Goal: Book appointment/travel/reservation

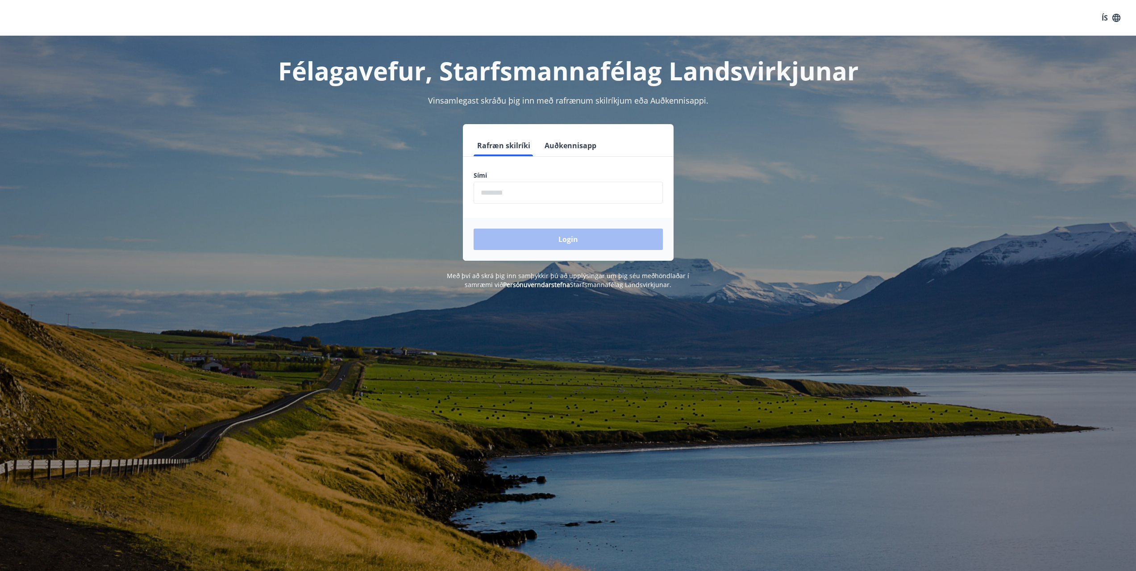
click at [560, 206] on form "Rafræn skilríki Auðkennisapp Sími ​ Login" at bounding box center [568, 198] width 211 height 126
click at [559, 192] on input "phone" at bounding box center [567, 193] width 189 height 22
type input "********"
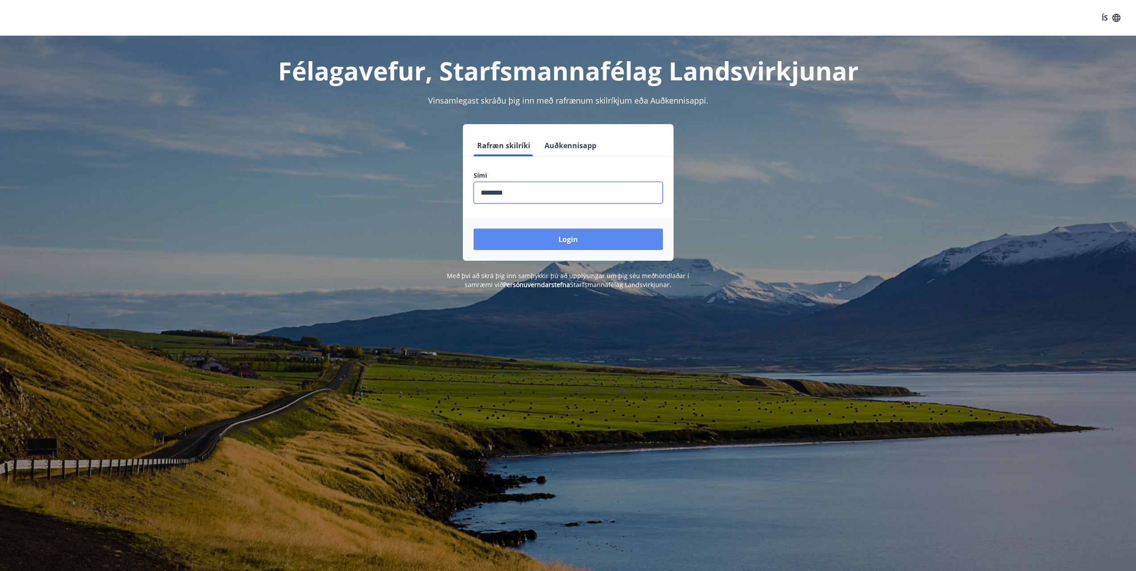
click at [551, 236] on button "Login" at bounding box center [567, 238] width 189 height 21
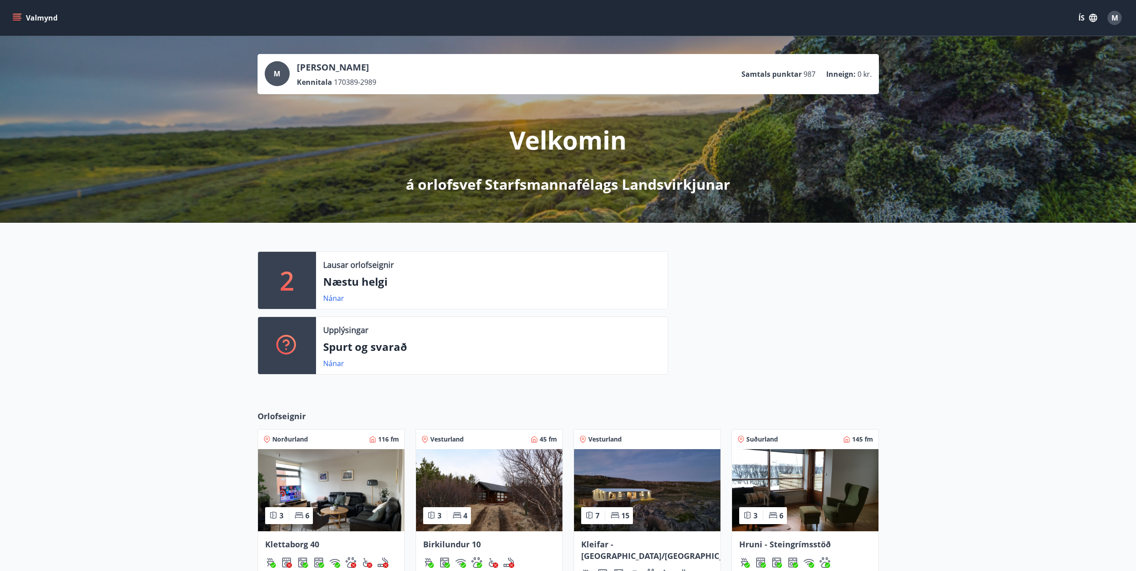
click at [26, 17] on button "Valmynd" at bounding box center [36, 18] width 50 height 16
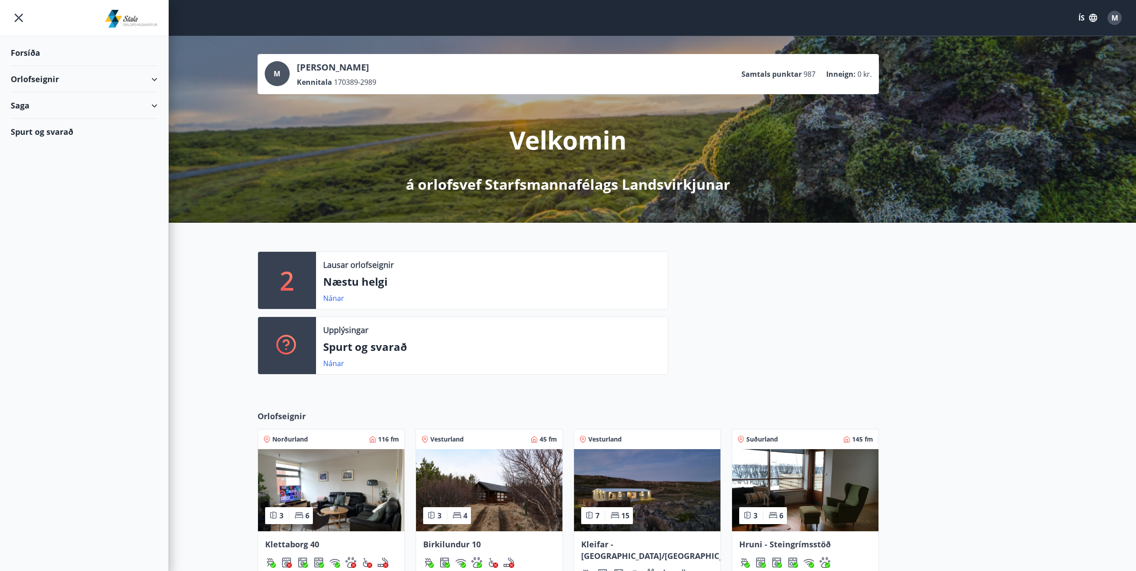
click at [43, 81] on div "Orlofseignir" at bounding box center [84, 79] width 147 height 26
click at [39, 101] on div "Framboð" at bounding box center [84, 101] width 133 height 19
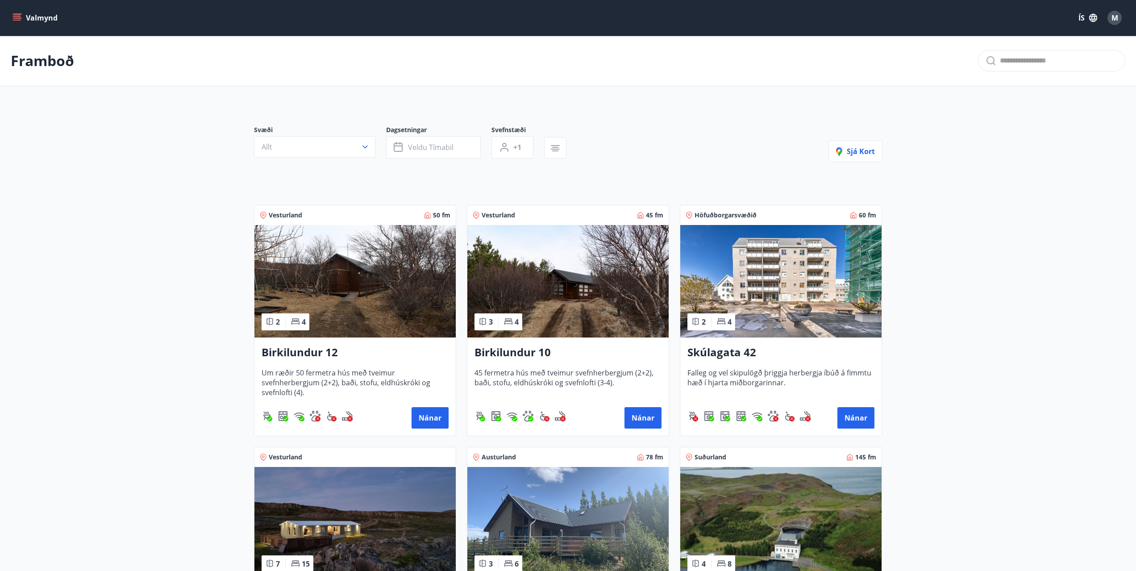
scroll to position [178, 0]
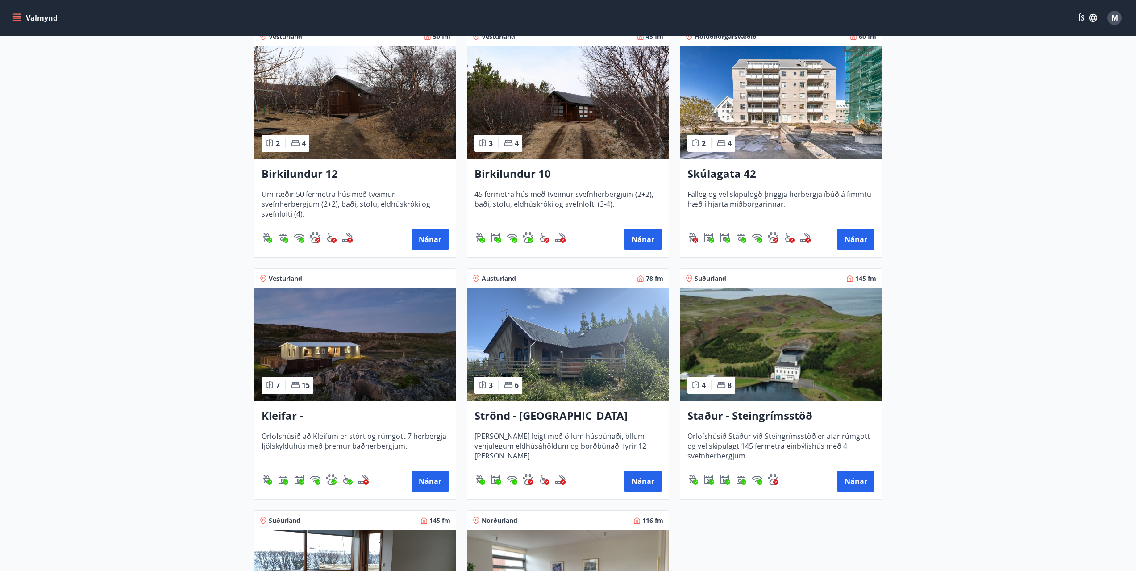
click at [379, 110] on img at bounding box center [354, 102] width 201 height 112
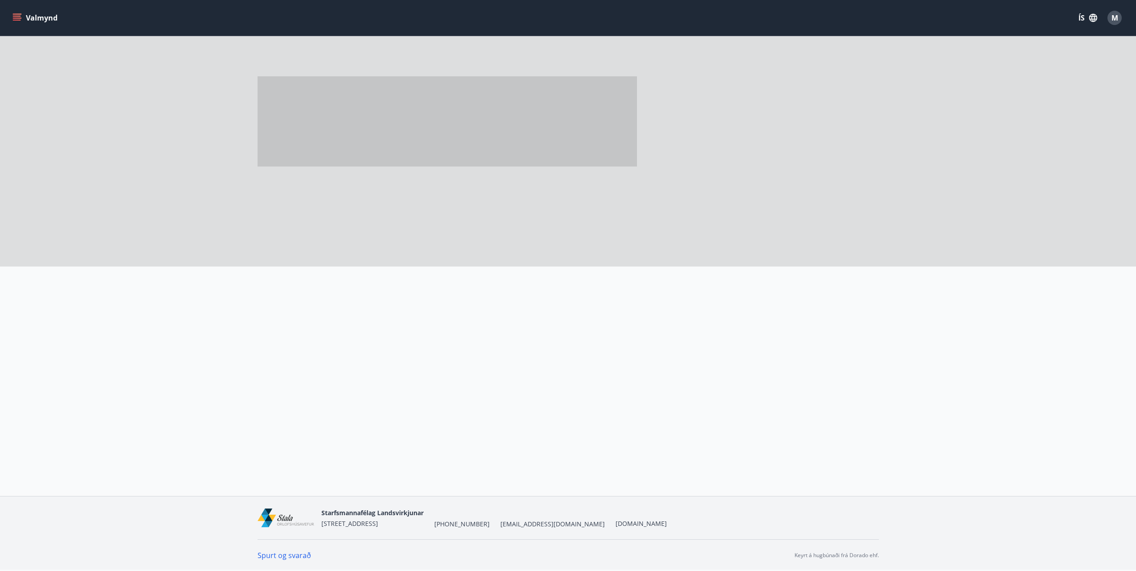
scroll to position [1, 0]
click at [379, 110] on span at bounding box center [446, 121] width 379 height 90
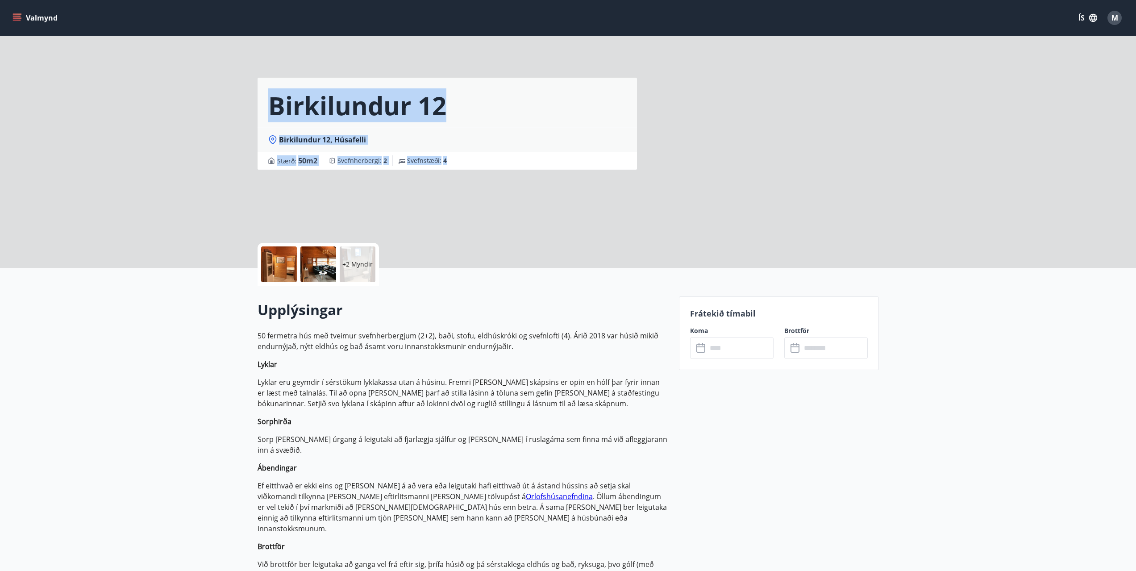
click at [227, 138] on div "Birkilundur 12 Birkilundur 12, Húsafelli Stærð : 50 m2 Svefnherbergi : 2 Svefns…" at bounding box center [568, 134] width 1136 height 268
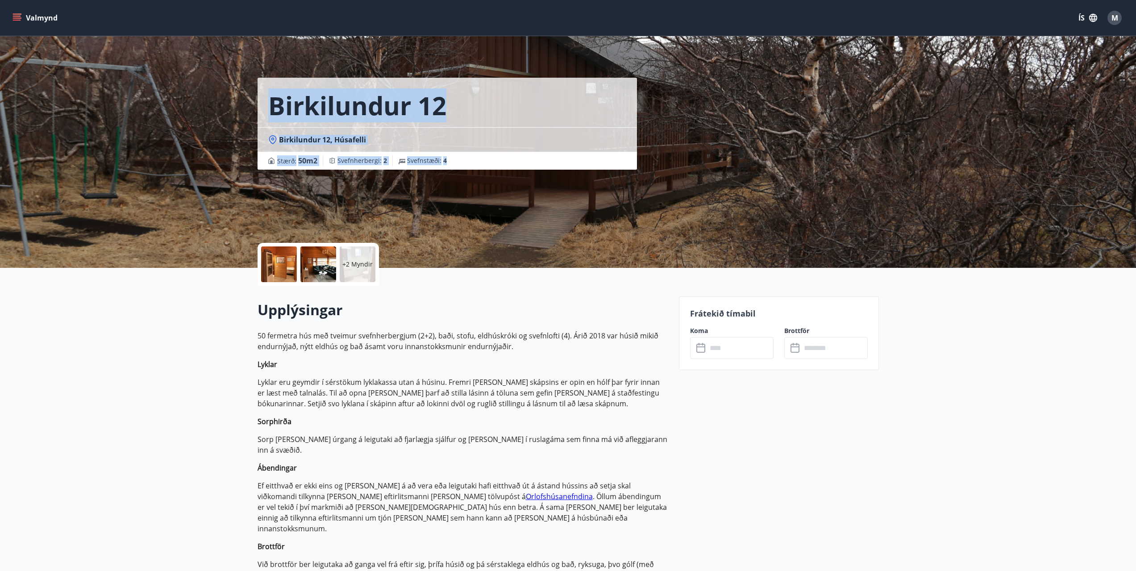
drag, startPoint x: 505, startPoint y: 215, endPoint x: 477, endPoint y: 210, distance: 28.6
click at [505, 215] on div "Birkilundur 12 Birkilundur 12, Húsafelli Stærð : 50 m2 Svefnherbergi : 2 Svefns…" at bounding box center [464, 134] width 414 height 268
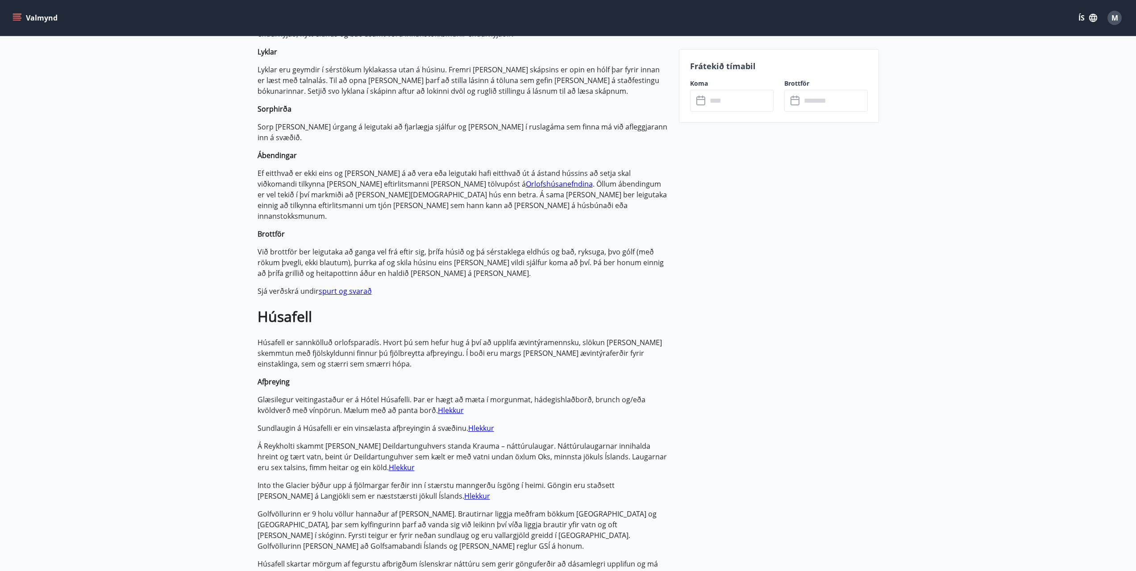
click at [631, 251] on p "Við brottför ber leigutaka að ganga vel frá eftir sig, þrífa húsið og þá sérsta…" at bounding box center [462, 262] width 410 height 32
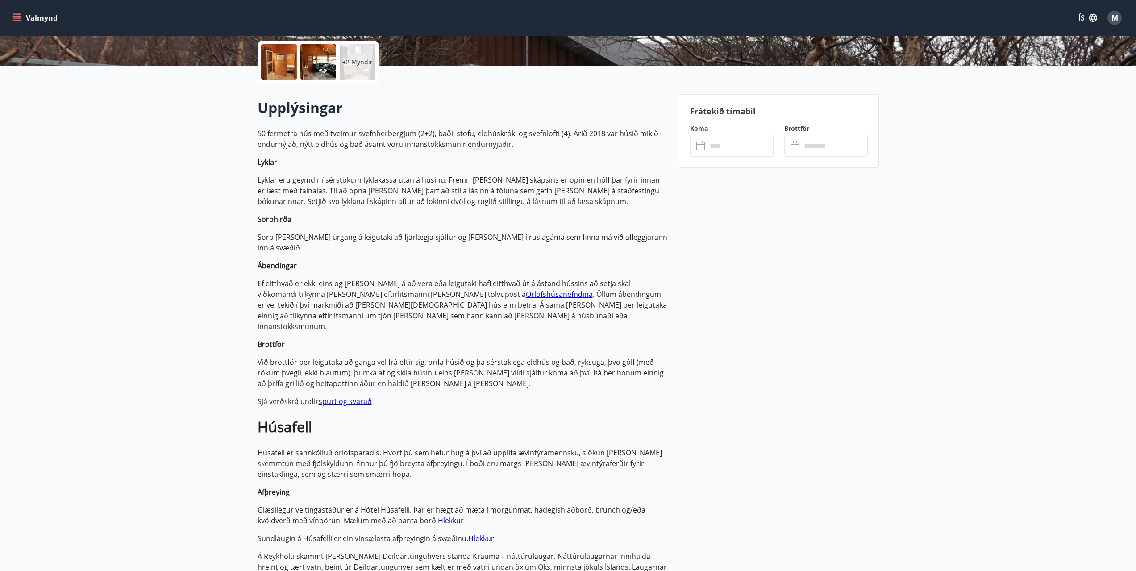
scroll to position [89, 0]
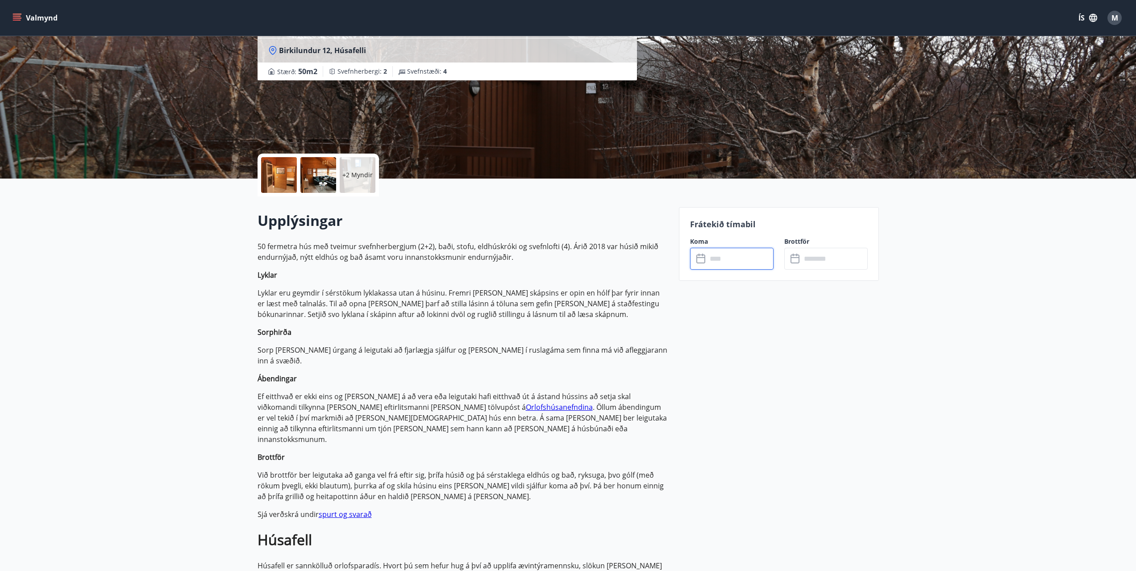
click at [743, 265] on input "text" at bounding box center [740, 259] width 66 height 22
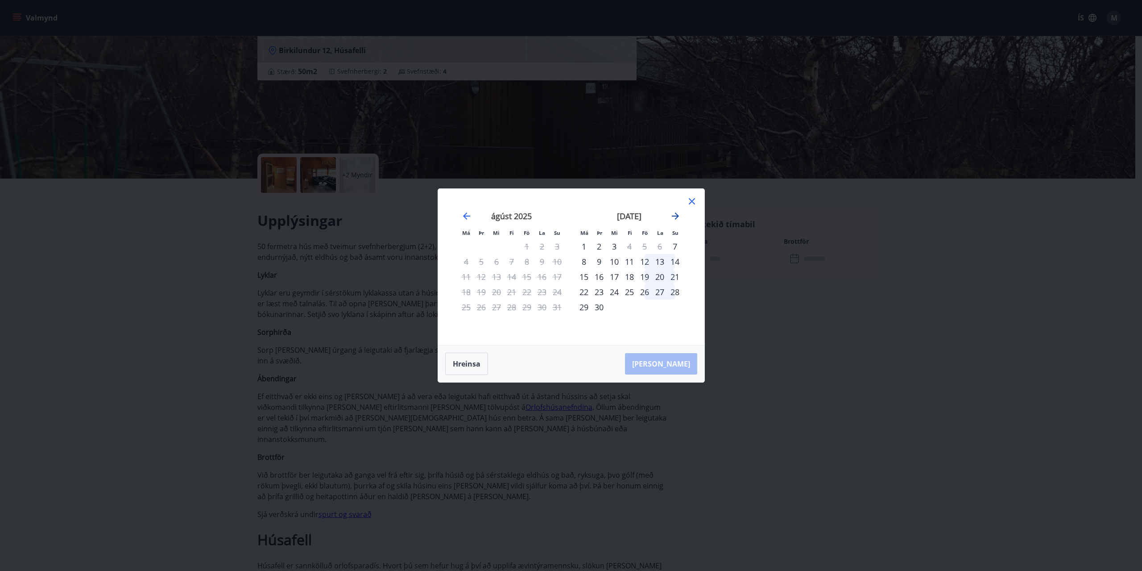
click at [672, 213] on icon "Move forward to switch to the next month." at bounding box center [675, 216] width 11 height 11
click at [674, 213] on icon "Move forward to switch to the next month." at bounding box center [675, 216] width 11 height 11
click at [406, 303] on div "Má Þr Mi Fi Fö La Su Má Þr Mi Fi Fö La Su [DATE] 1 2 3 4 5 6 7 8 9 10 11 12 13 …" at bounding box center [571, 285] width 1142 height 571
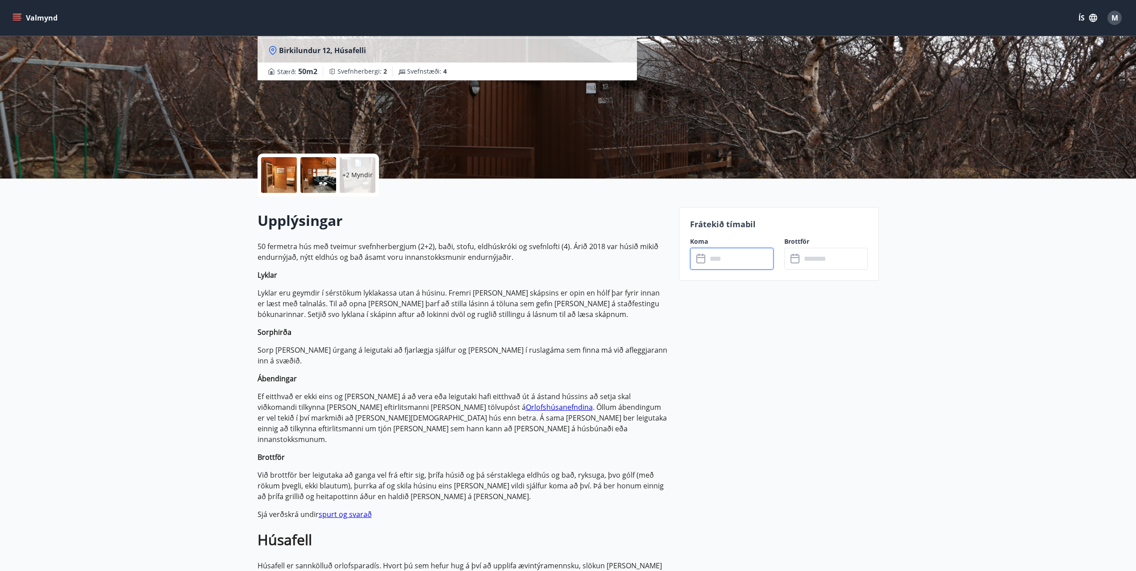
click at [15, 9] on div "Valmynd ÍS M" at bounding box center [568, 17] width 1114 height 21
click at [16, 16] on icon "menu" at bounding box center [17, 16] width 8 height 1
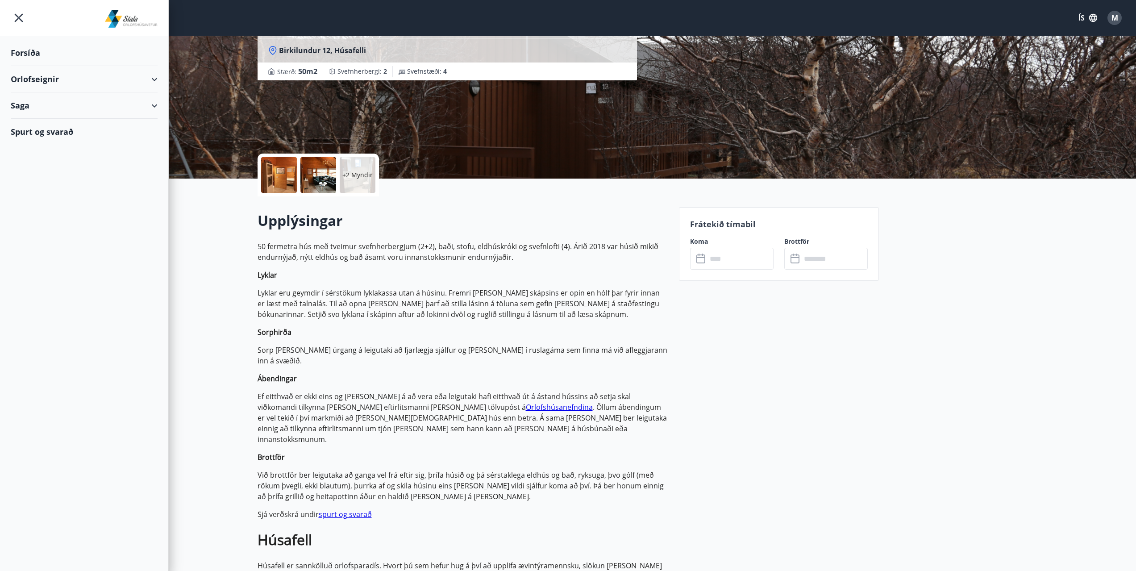
click at [24, 58] on div "Forsíða" at bounding box center [84, 53] width 147 height 26
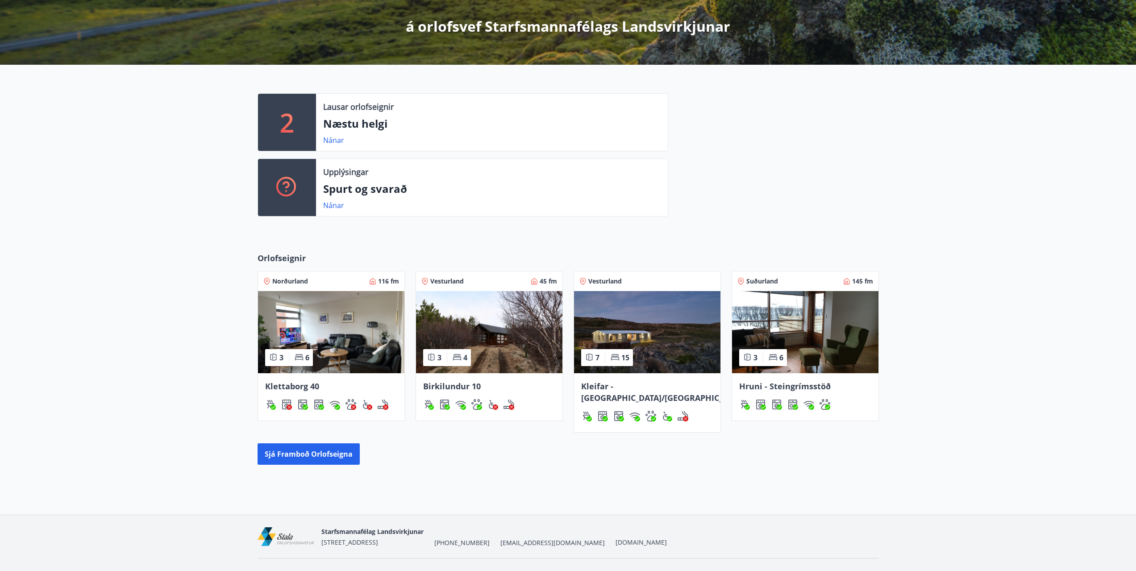
scroll to position [165, 0]
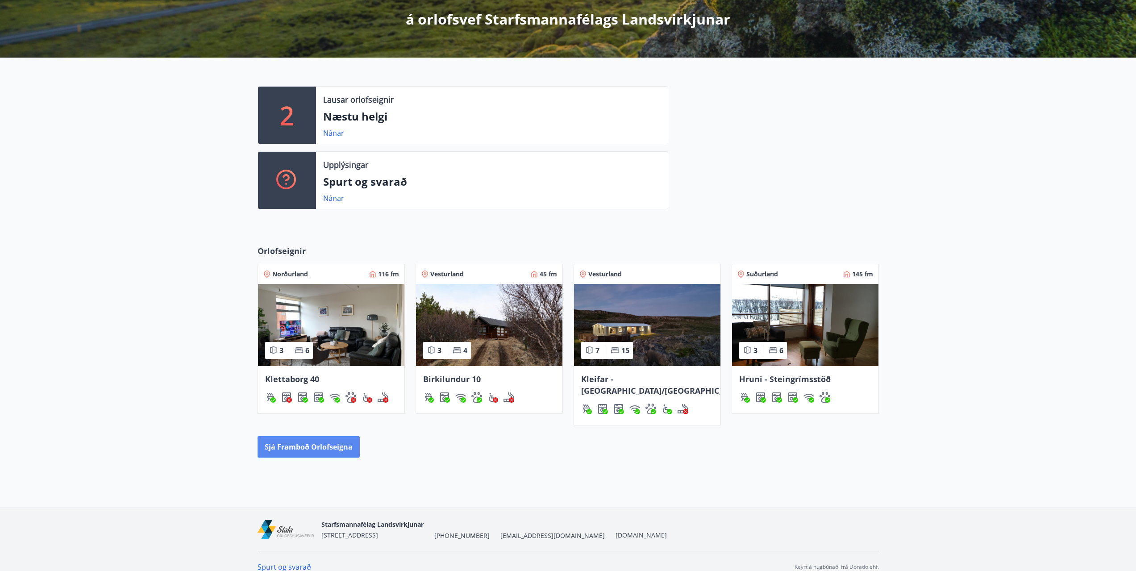
click at [316, 438] on button "Sjá framboð orlofseigna" at bounding box center [308, 446] width 102 height 21
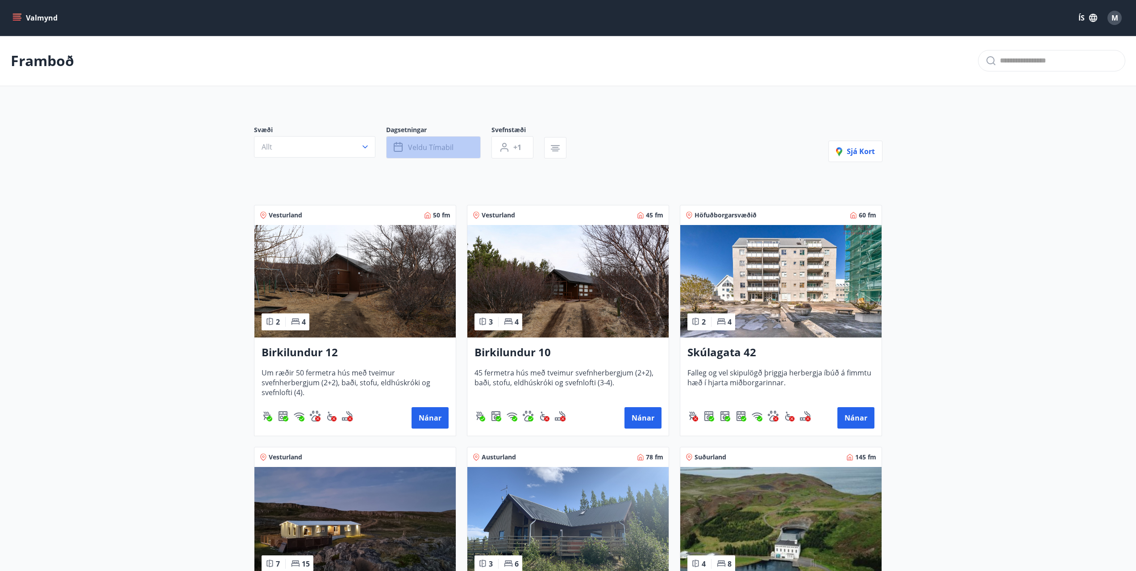
click at [456, 144] on button "Veldu tímabil" at bounding box center [433, 147] width 95 height 22
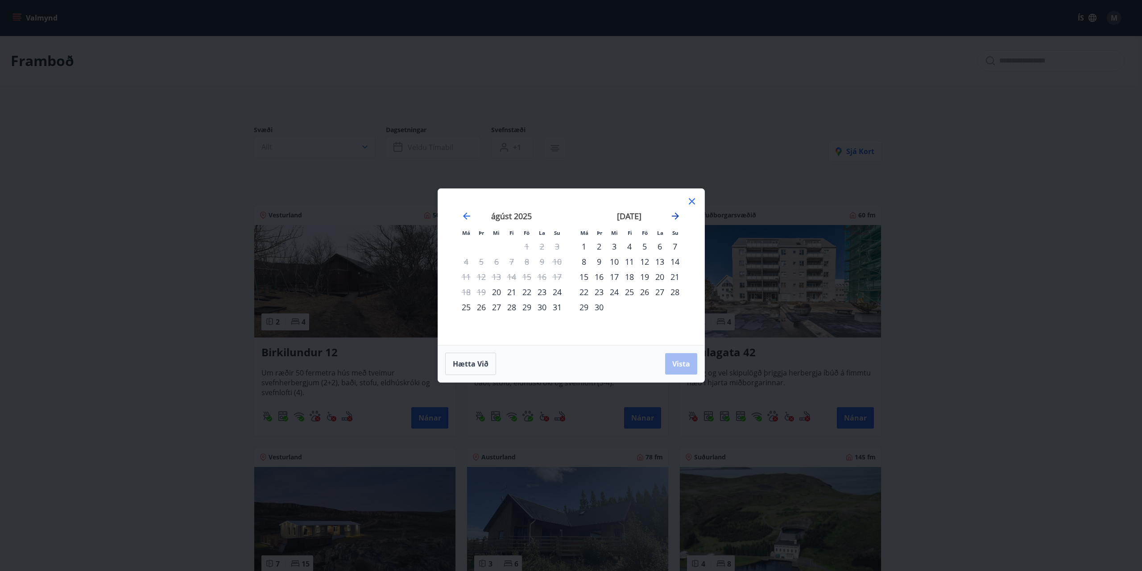
click at [679, 218] on icon "Move forward to switch to the next month." at bounding box center [675, 216] width 11 height 11
click at [647, 294] on div "24" at bounding box center [644, 291] width 15 height 15
click at [656, 292] on div "25" at bounding box center [659, 291] width 15 height 15
click at [670, 291] on div "26" at bounding box center [674, 291] width 15 height 15
click at [583, 305] on div "27" at bounding box center [583, 306] width 15 height 15
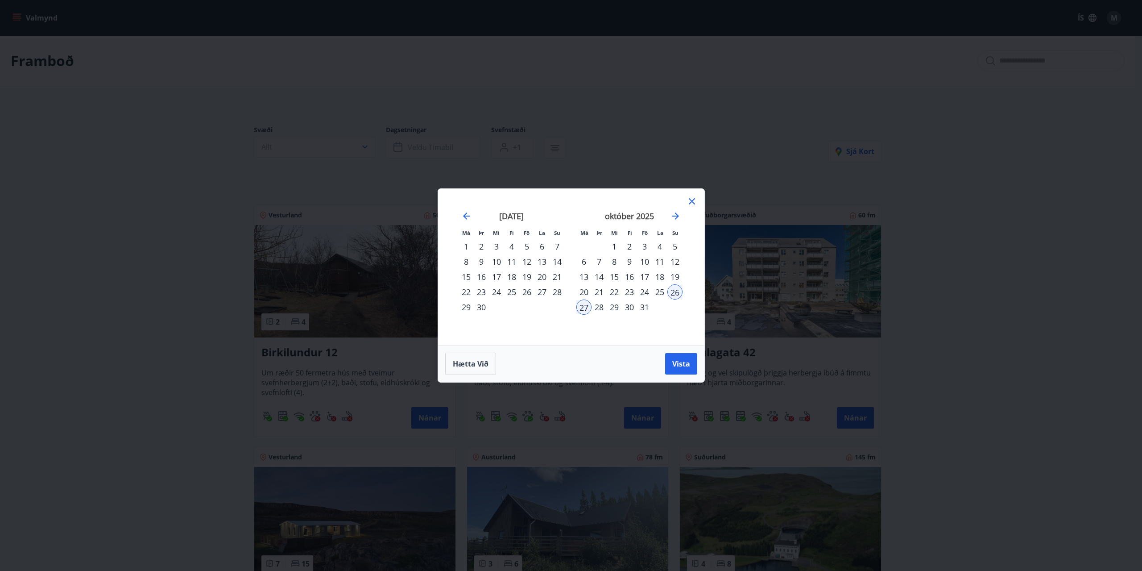
click at [593, 304] on div "28" at bounding box center [599, 306] width 15 height 15
click at [638, 290] on div "24" at bounding box center [644, 291] width 15 height 15
click at [603, 304] on div "28" at bounding box center [599, 306] width 15 height 15
click at [678, 369] on button "Vista" at bounding box center [681, 363] width 32 height 21
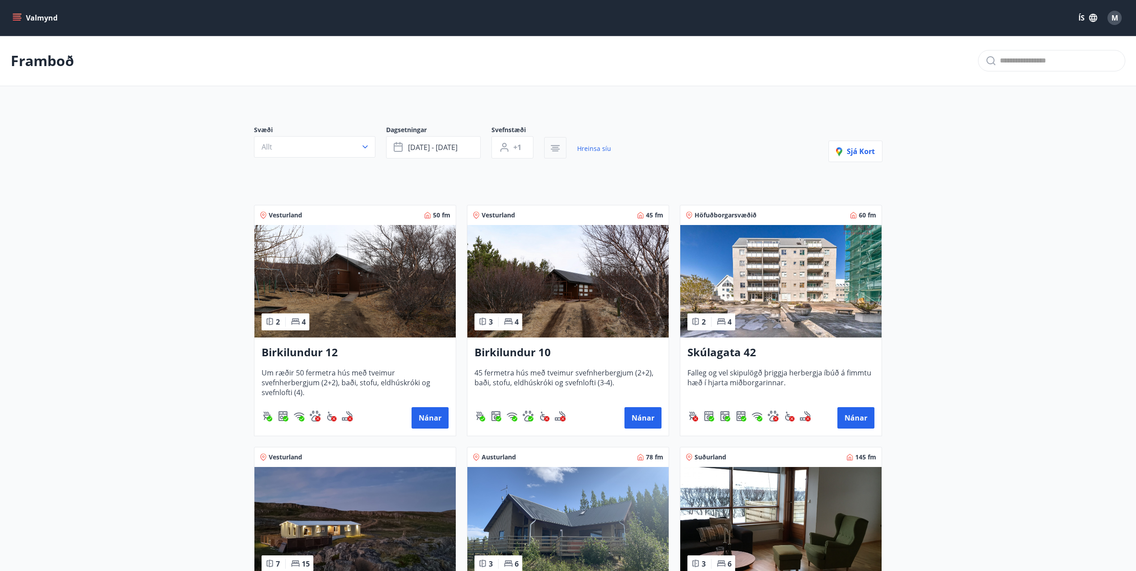
click at [546, 149] on button "button" at bounding box center [555, 147] width 22 height 21
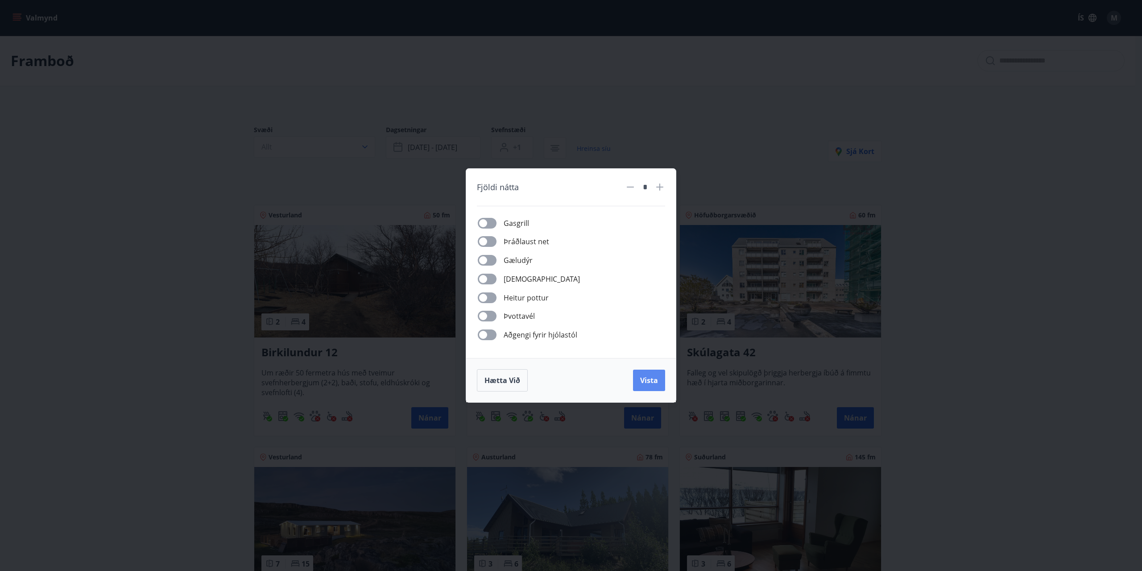
click at [650, 379] on span "Vista" at bounding box center [649, 380] width 18 height 10
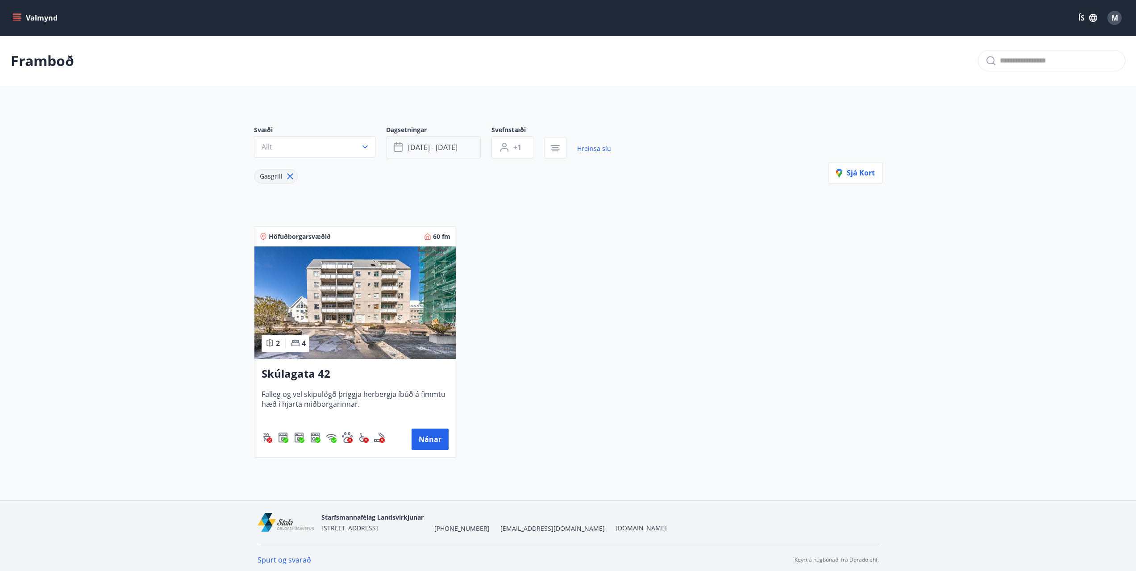
click at [448, 152] on span "[DATE] - [DATE]" at bounding box center [433, 147] width 50 height 10
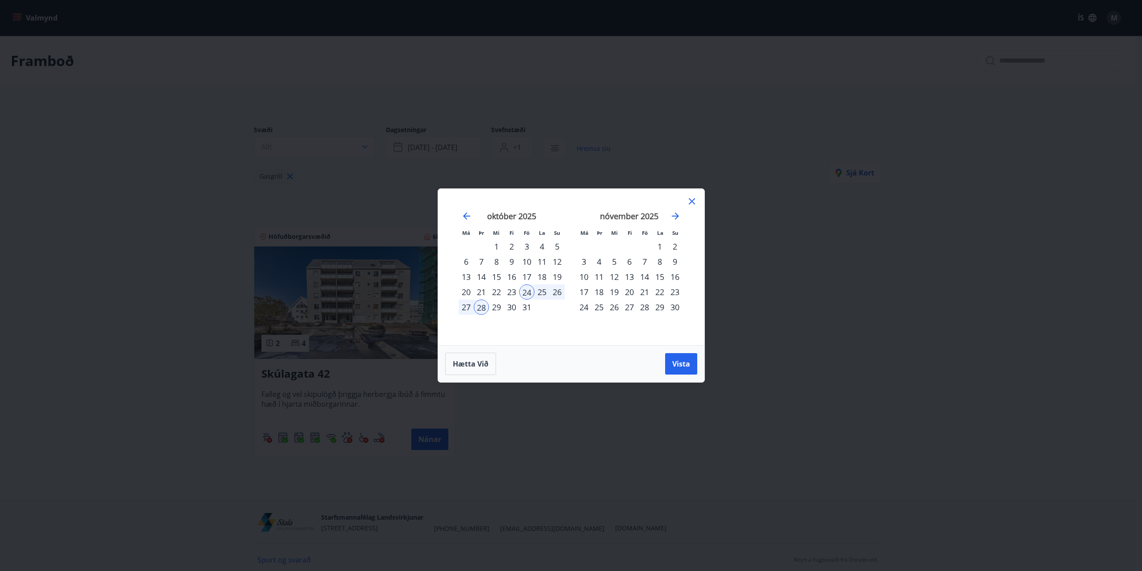
click at [536, 293] on div "25" at bounding box center [542, 291] width 15 height 15
click at [672, 364] on button "Vista" at bounding box center [681, 363] width 32 height 21
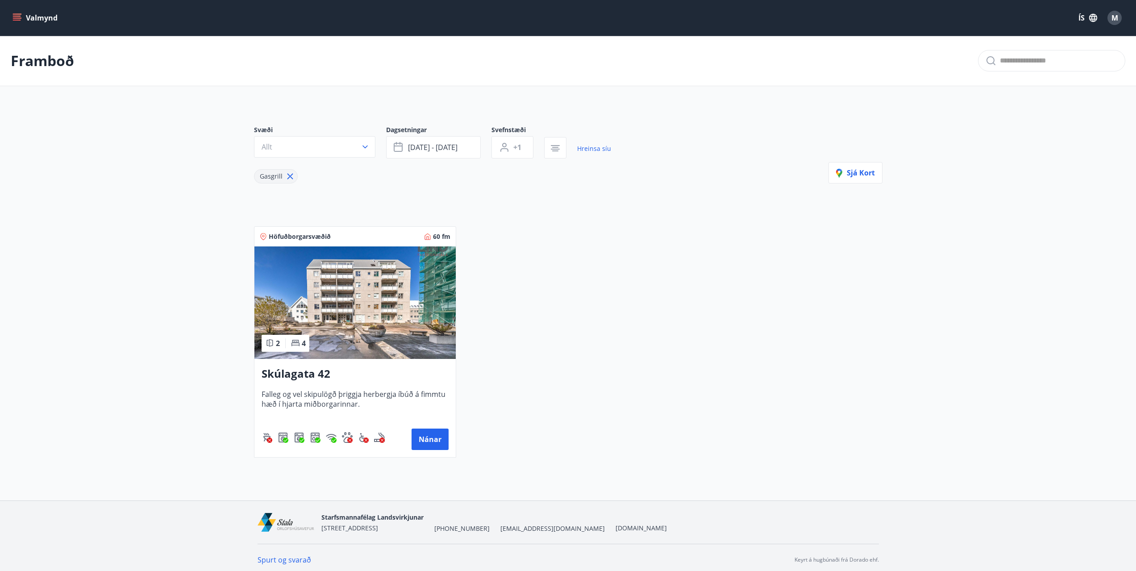
click at [294, 176] on div "Gasgrill" at bounding box center [276, 176] width 44 height 14
click at [286, 180] on icon at bounding box center [290, 176] width 10 height 10
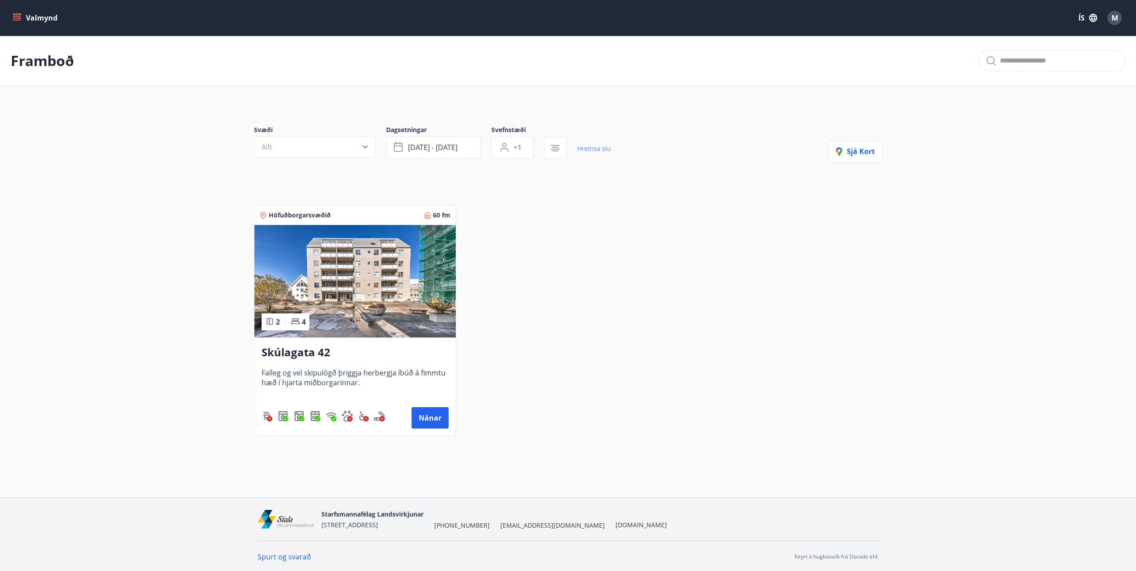
click at [583, 149] on link "Hreinsa síu" at bounding box center [594, 149] width 34 height 20
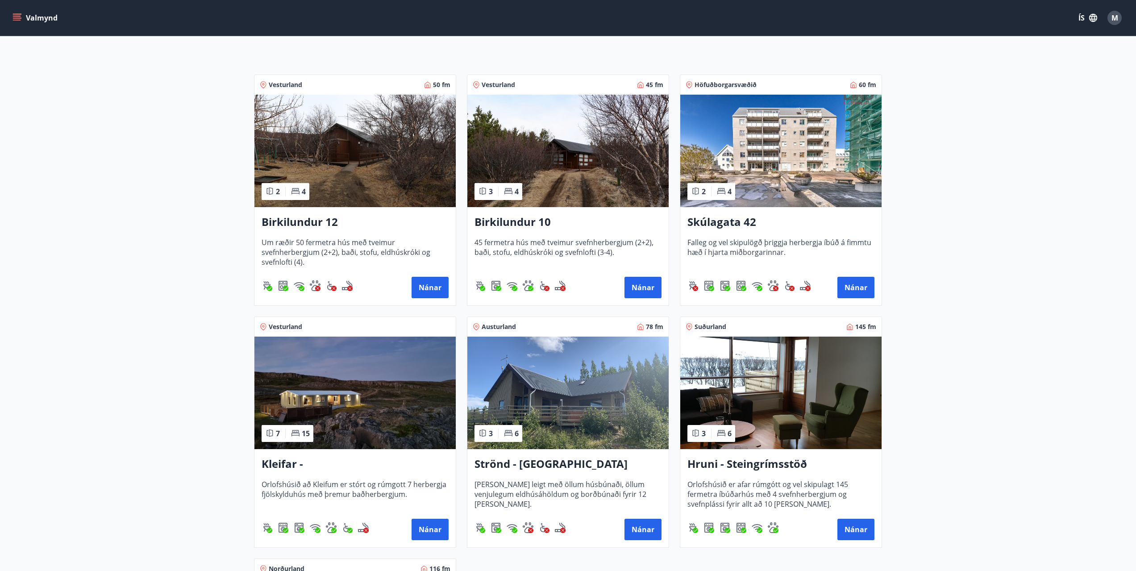
scroll to position [178, 0]
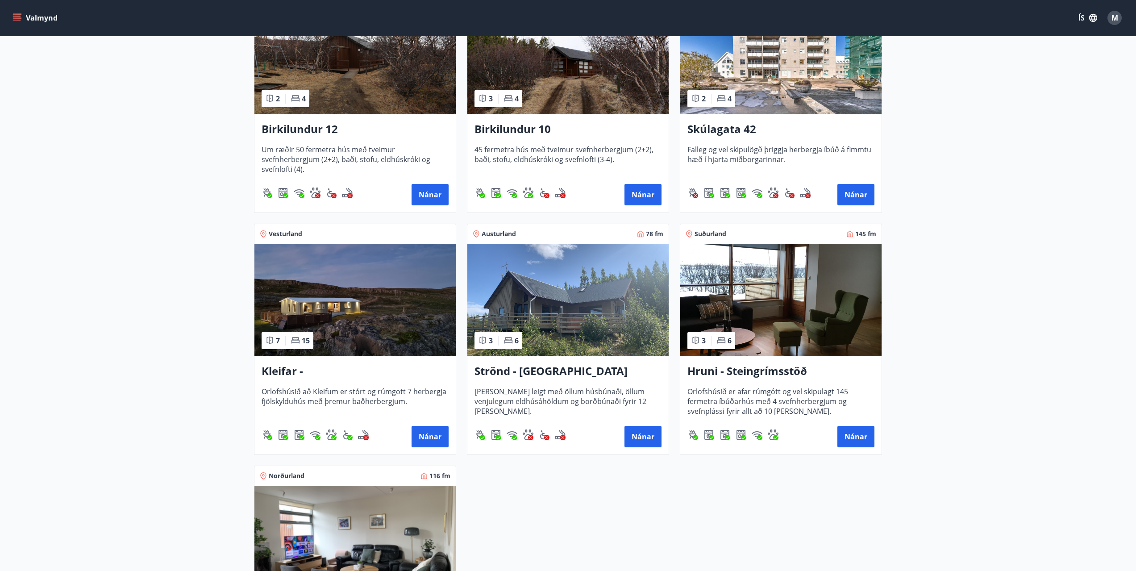
click at [568, 317] on img at bounding box center [567, 300] width 201 height 112
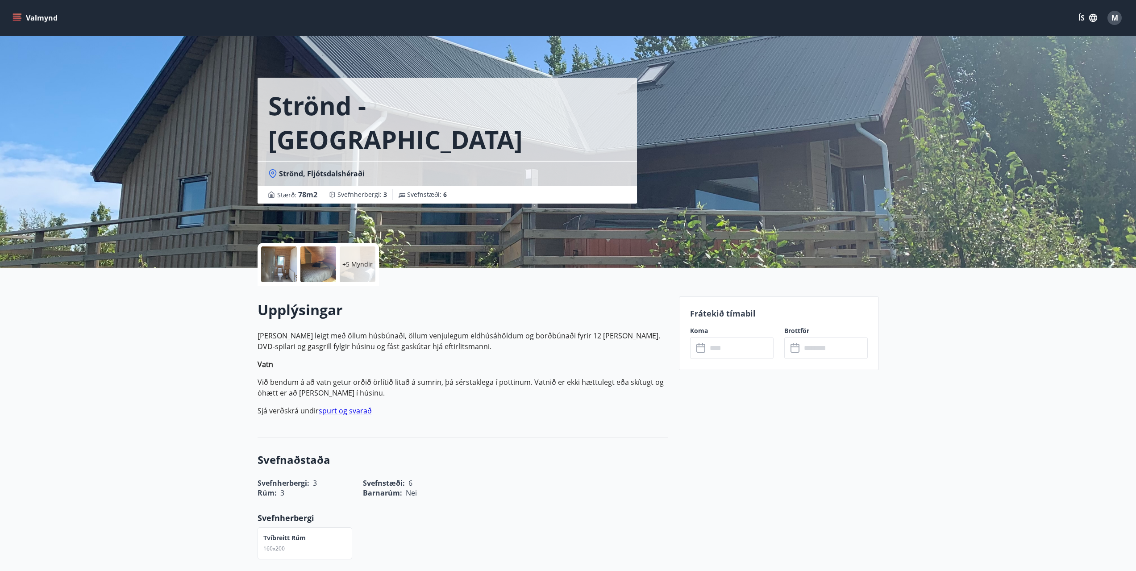
click at [351, 268] on p "+5 Myndir" at bounding box center [357, 264] width 30 height 9
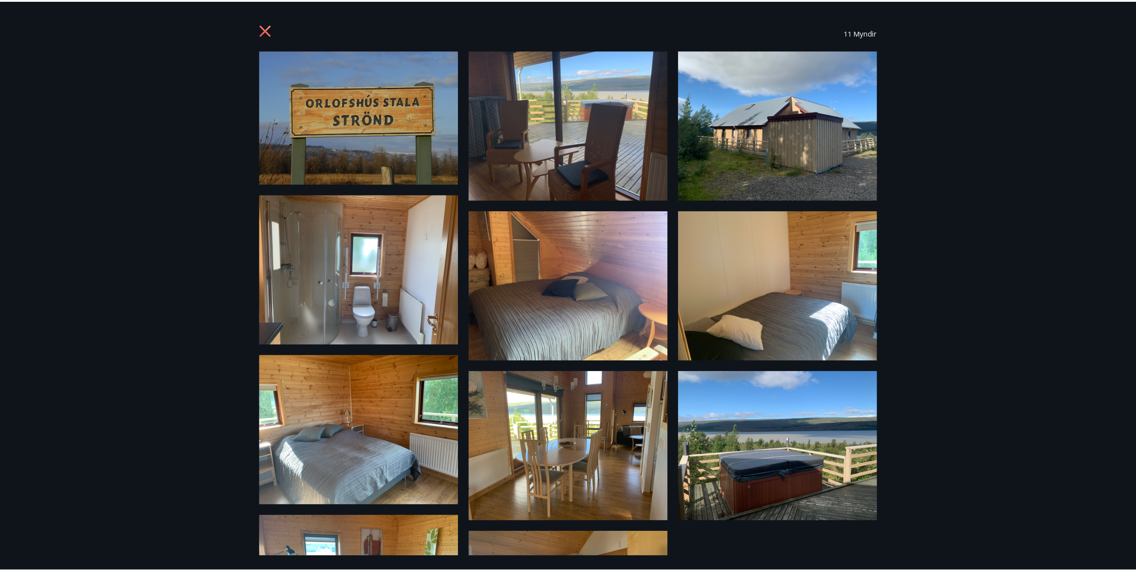
scroll to position [128, 0]
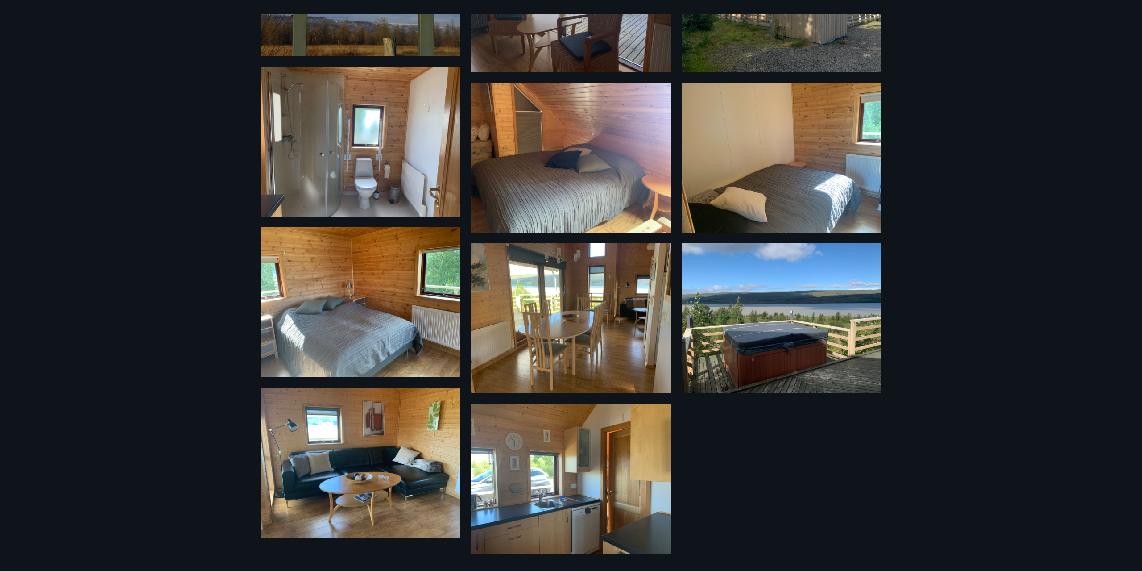
click at [241, 79] on div "11 Myndir" at bounding box center [571, 285] width 1142 height 571
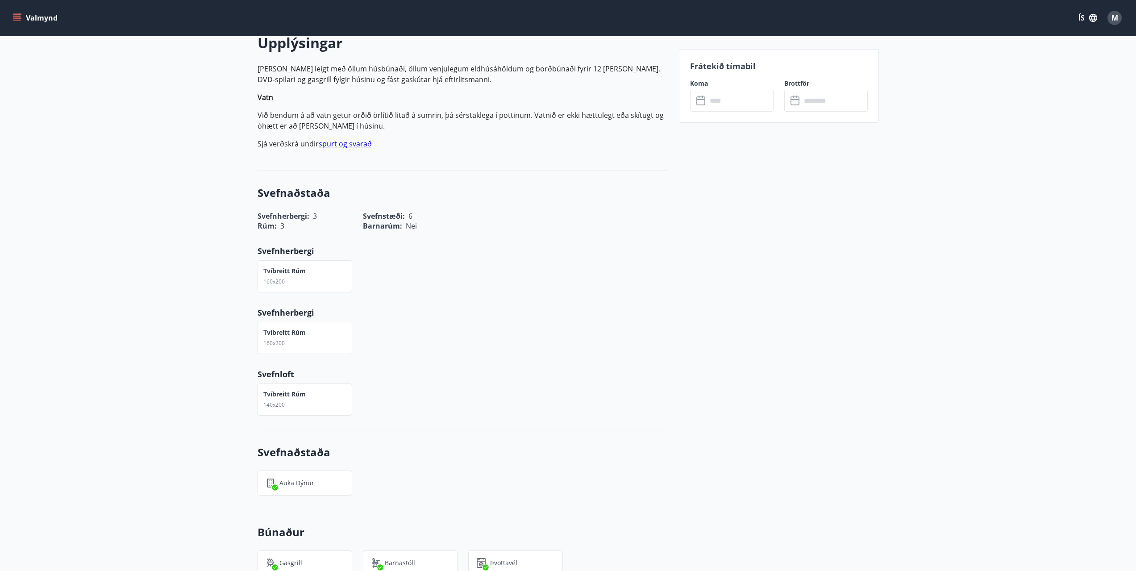
scroll to position [268, 0]
click at [709, 99] on input "text" at bounding box center [740, 101] width 66 height 22
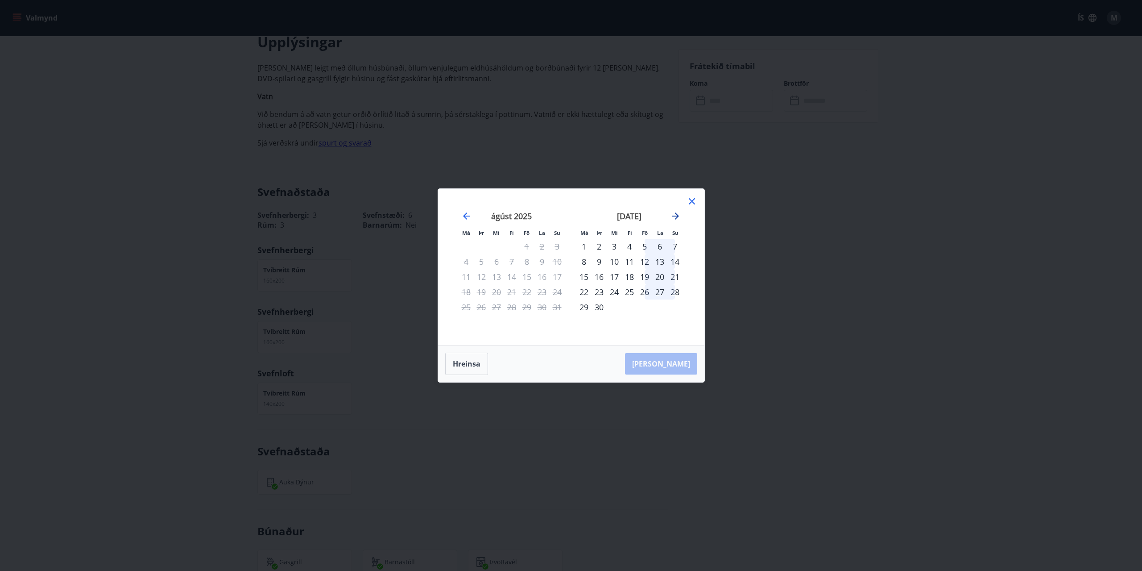
click at [675, 211] on icon "Move forward to switch to the next month." at bounding box center [675, 216] width 11 height 11
click at [527, 295] on div "24" at bounding box center [526, 291] width 15 height 15
click at [556, 294] on div "26" at bounding box center [557, 291] width 15 height 15
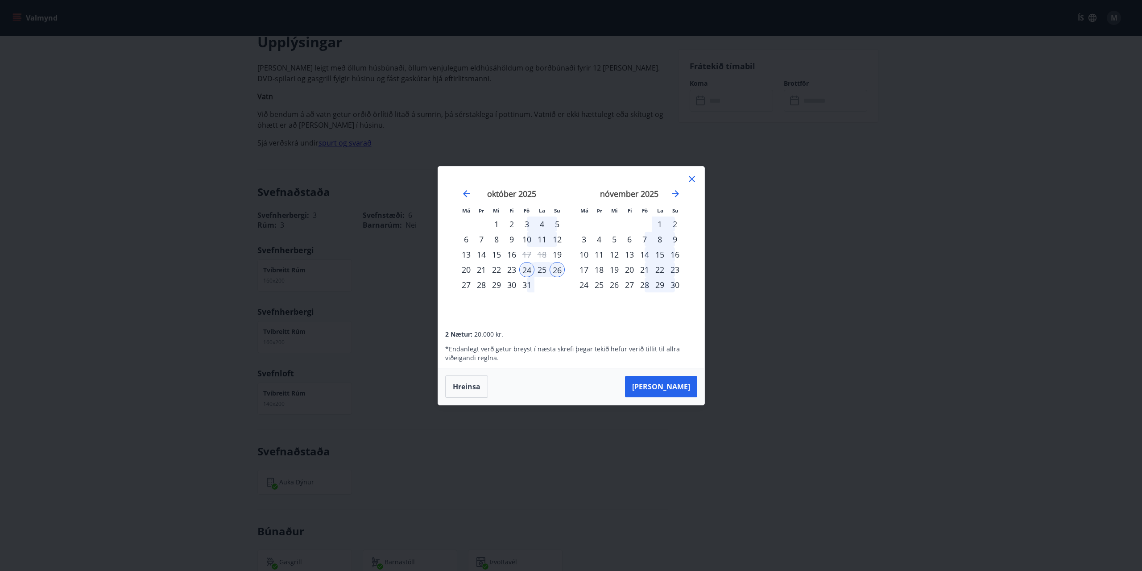
click at [477, 284] on div "28" at bounding box center [481, 284] width 15 height 15
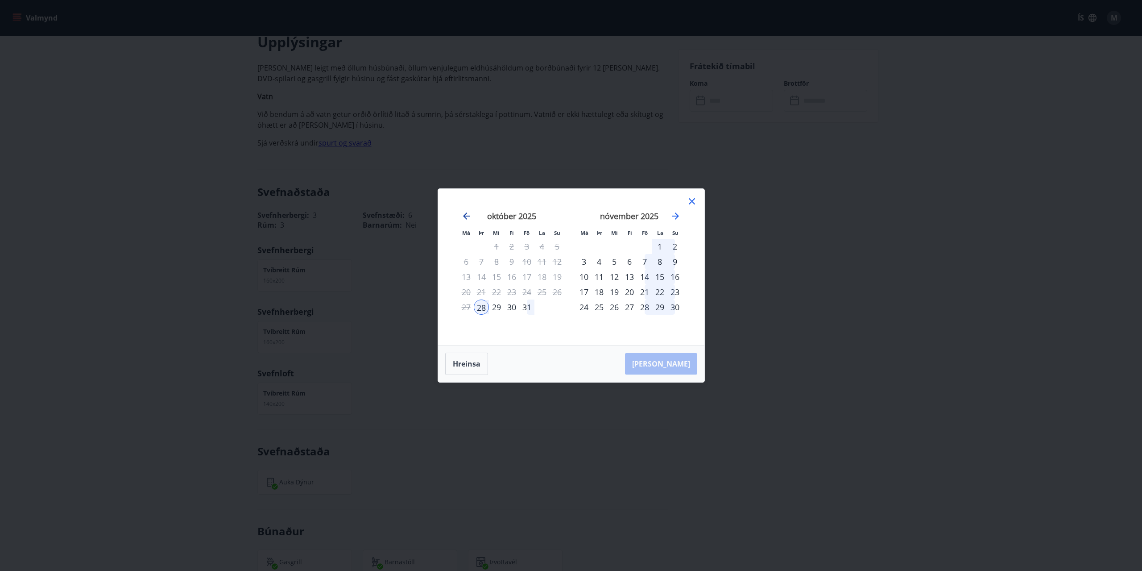
click at [469, 217] on icon "Move backward to switch to the previous month." at bounding box center [466, 216] width 11 height 11
click at [595, 303] on div "28" at bounding box center [599, 306] width 15 height 15
click at [637, 310] on div "31" at bounding box center [644, 306] width 15 height 15
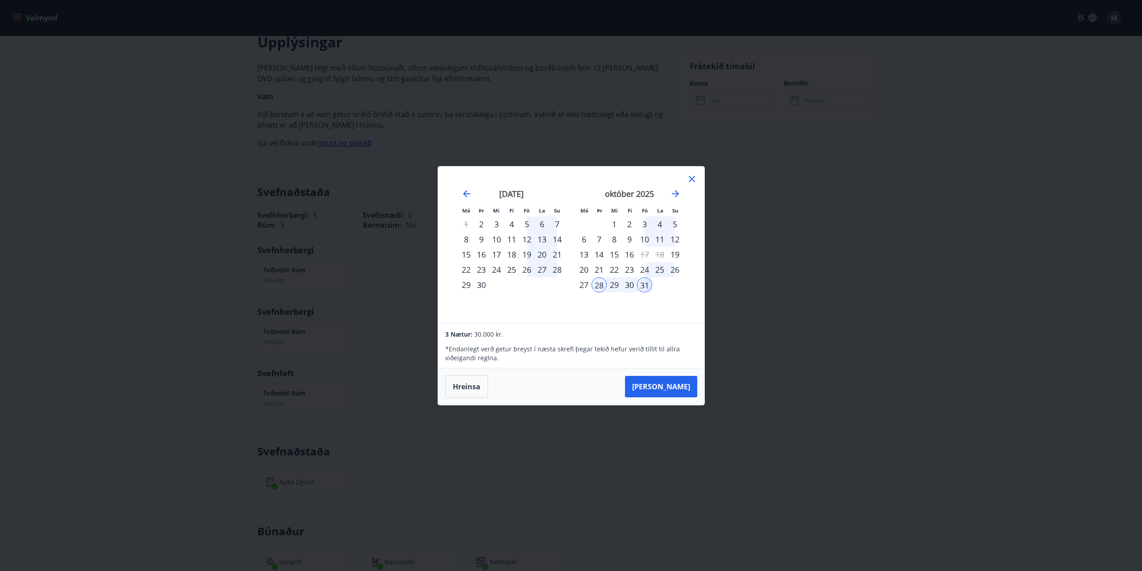
click at [647, 278] on div "31" at bounding box center [644, 284] width 15 height 15
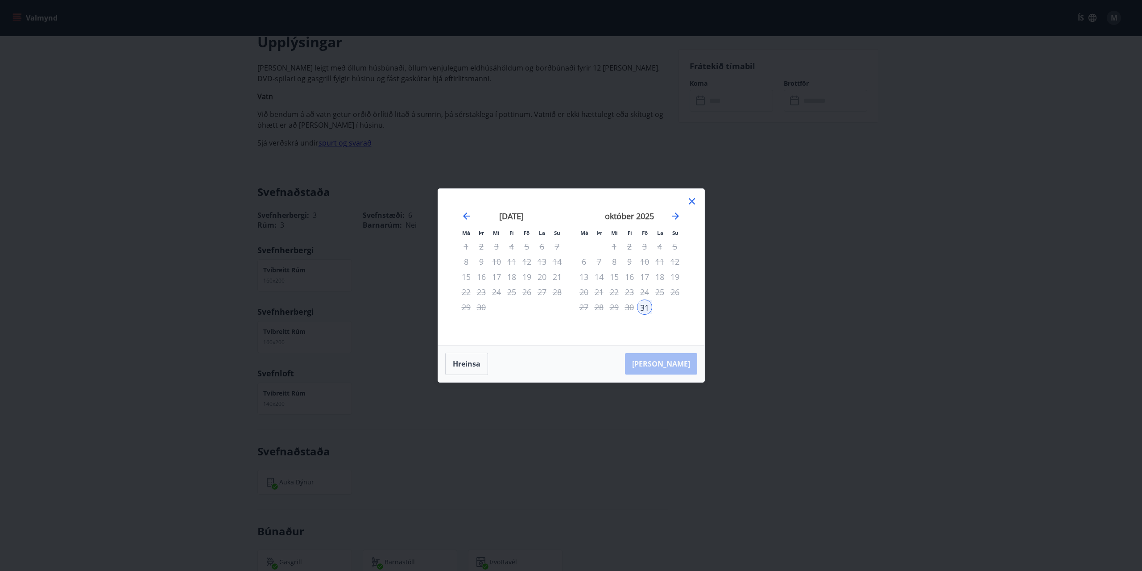
click at [645, 307] on div "31" at bounding box center [644, 306] width 15 height 15
click at [645, 284] on div "24" at bounding box center [644, 291] width 15 height 15
click at [645, 272] on div "17" at bounding box center [644, 276] width 15 height 15
click at [694, 202] on icon at bounding box center [692, 201] width 11 height 11
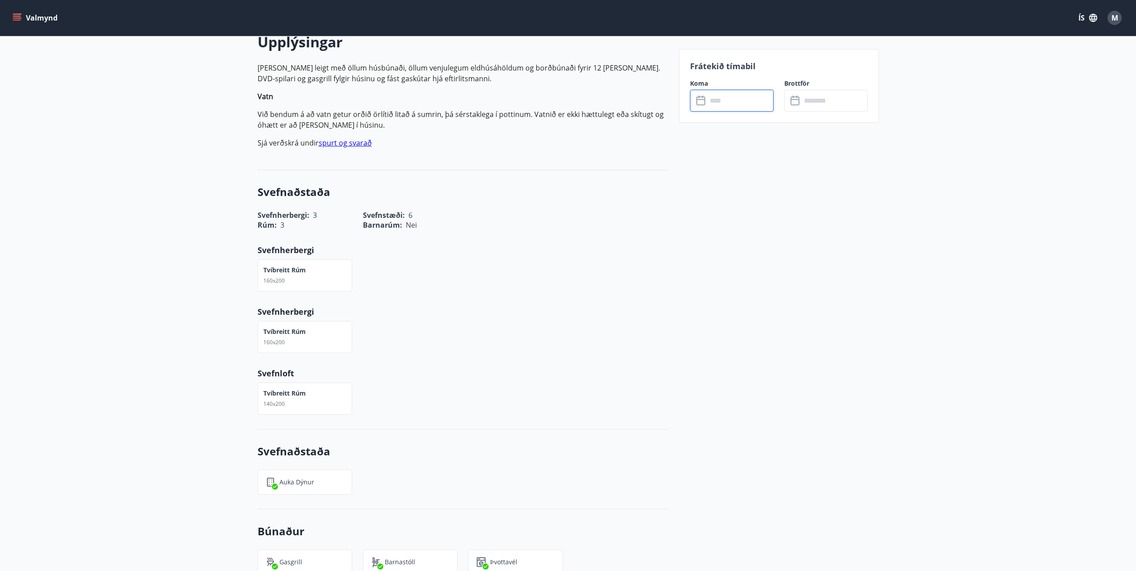
click at [776, 95] on div "Brottför ​ ​" at bounding box center [820, 95] width 94 height 33
click at [752, 104] on input "text" at bounding box center [740, 101] width 66 height 22
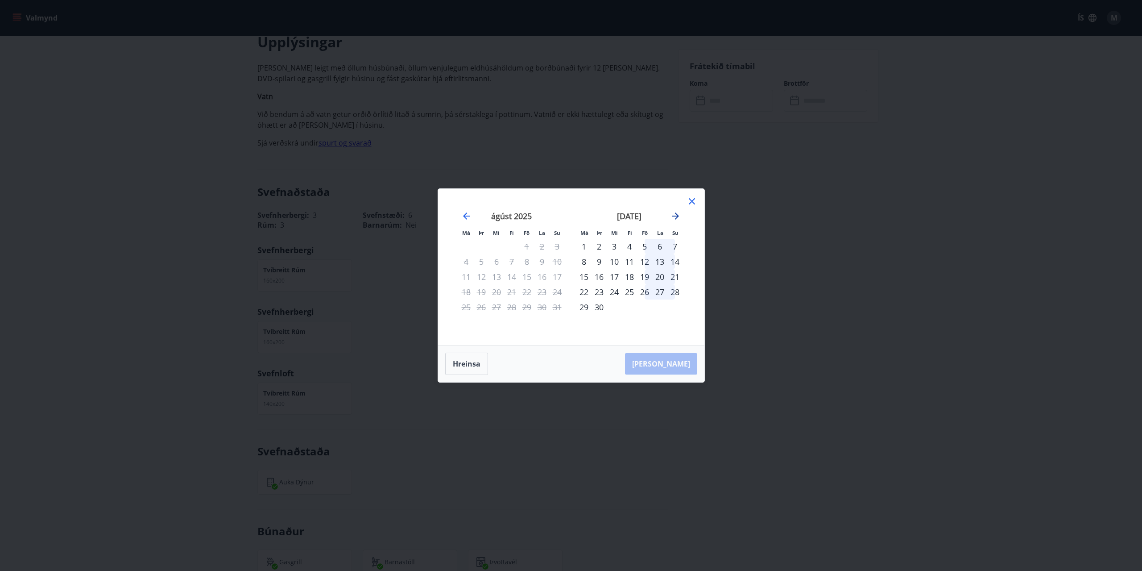
click at [670, 219] on icon "Move forward to switch to the next month." at bounding box center [675, 216] width 11 height 11
click at [647, 292] on div "24" at bounding box center [644, 291] width 15 height 15
click at [597, 307] on div "28" at bounding box center [599, 306] width 15 height 15
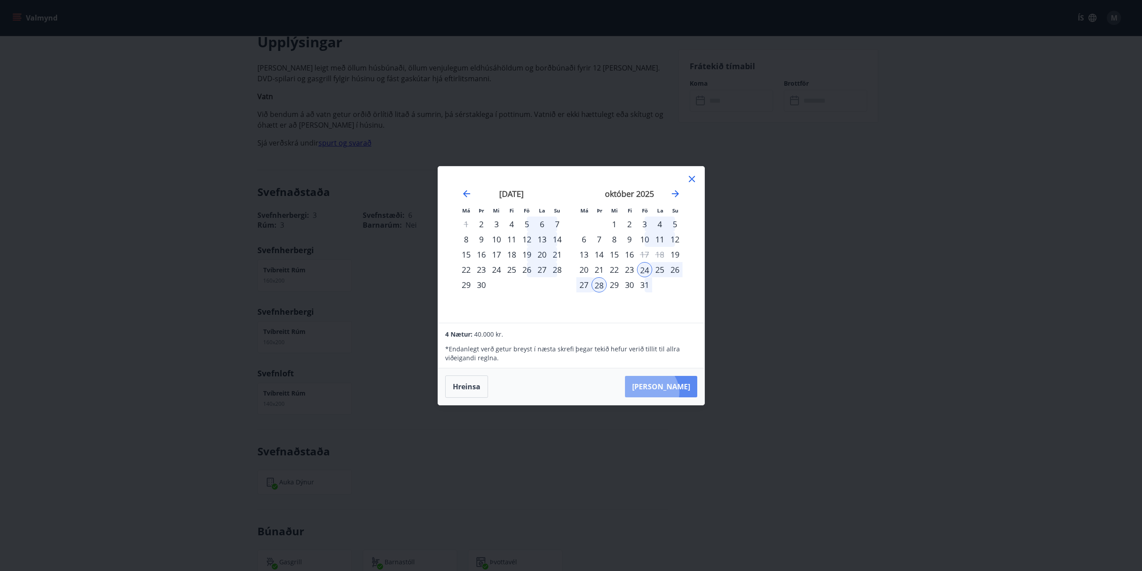
click at [678, 392] on button "[PERSON_NAME]" at bounding box center [661, 386] width 72 height 21
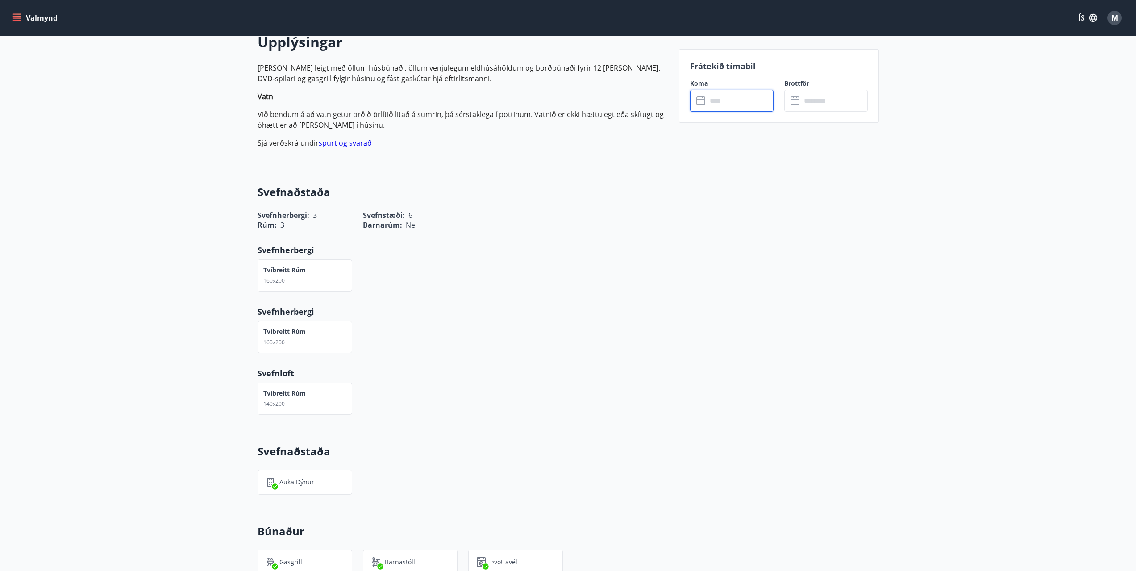
type input "******"
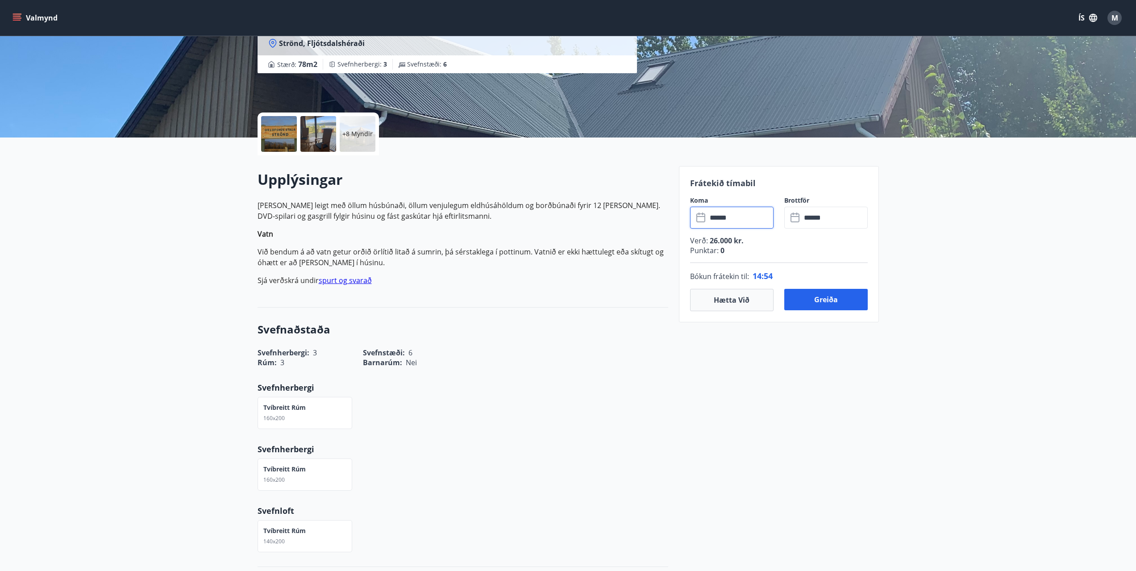
scroll to position [134, 0]
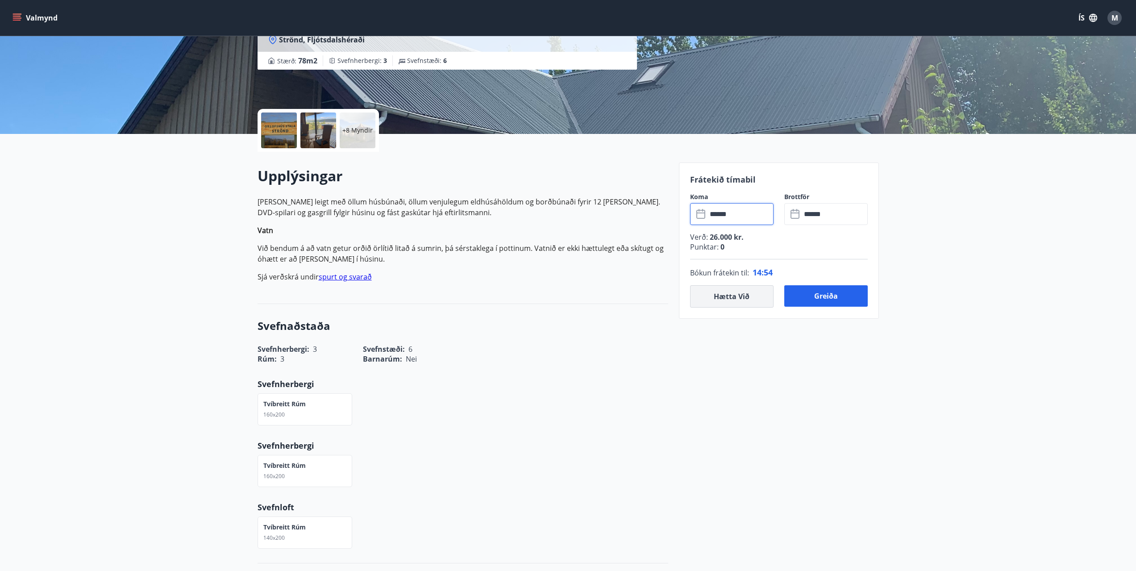
click at [750, 297] on button "Hætta við" at bounding box center [731, 296] width 83 height 22
click at [739, 215] on input "text" at bounding box center [740, 214] width 66 height 22
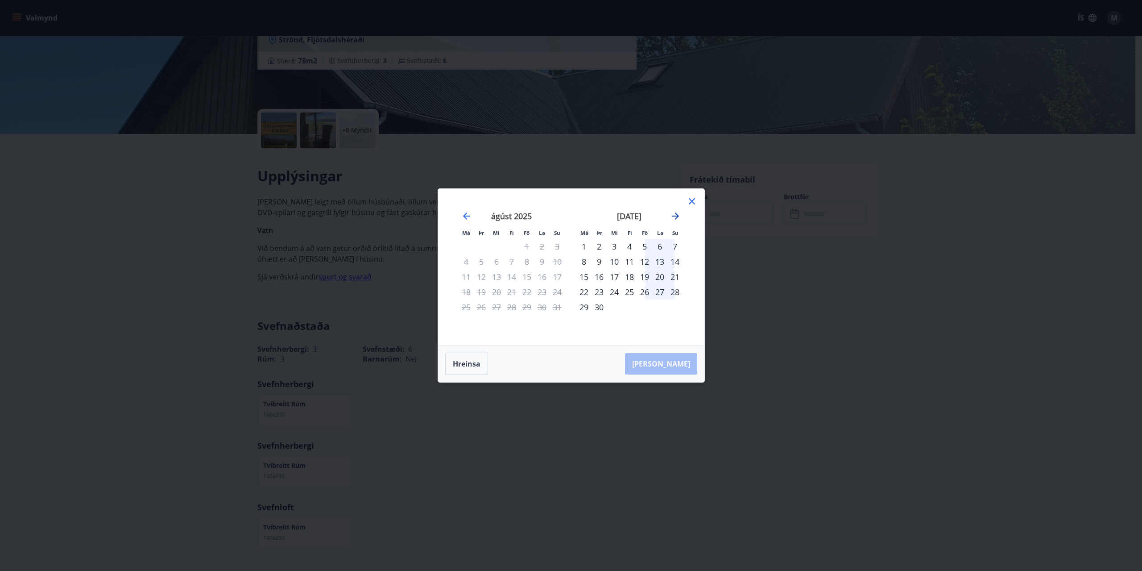
click at [676, 215] on icon "Move forward to switch to the next month." at bounding box center [675, 215] width 7 height 7
click at [675, 218] on icon "Move forward to switch to the next month." at bounding box center [675, 216] width 11 height 11
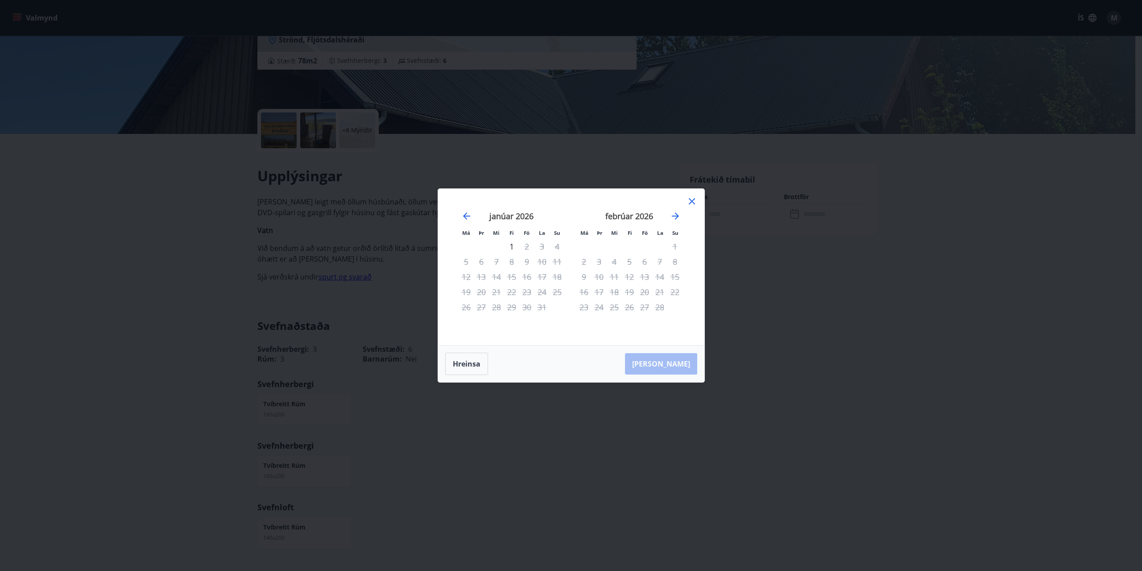
click at [792, 228] on div "Má Þr Mi Fi Fö La Su Má Þr Mi Fi Fö La Su [DATE] 1 2 3 4 5 6 7 8 9 10 11 12 13 …" at bounding box center [571, 285] width 1142 height 571
